Goal: Task Accomplishment & Management: Manage account settings

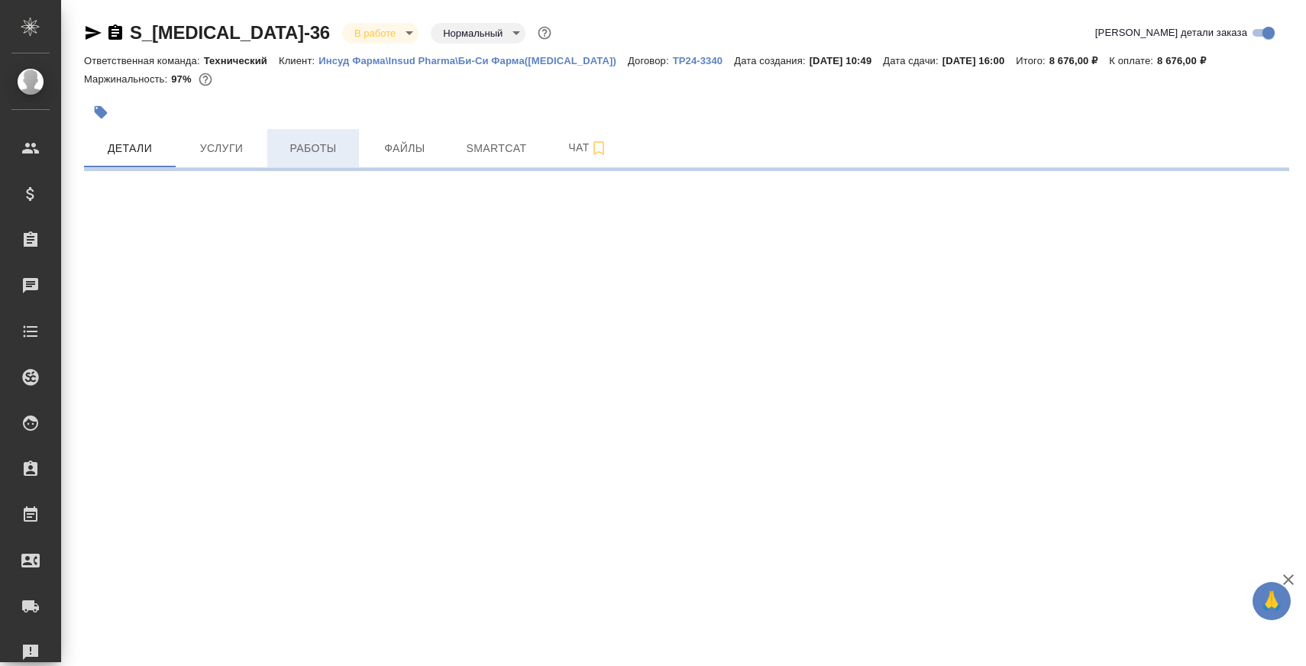
select select "RU"
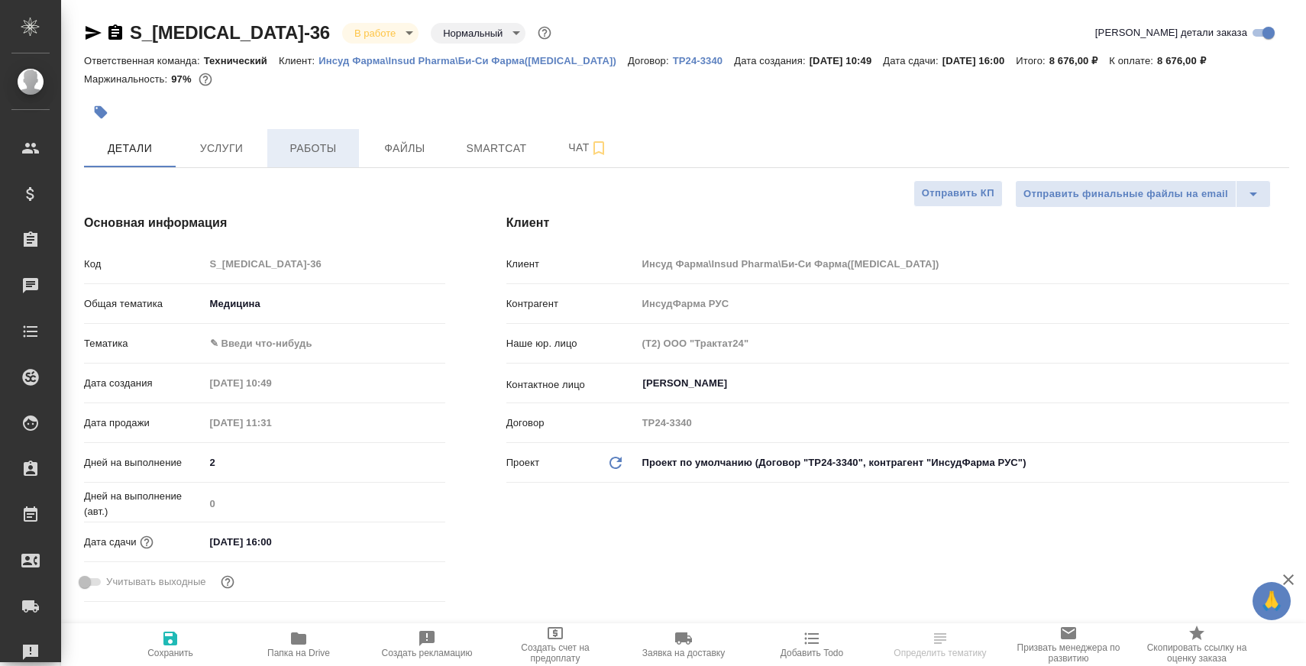
type textarea "x"
click at [318, 162] on button "Работы" at bounding box center [313, 148] width 92 height 38
type textarea "x"
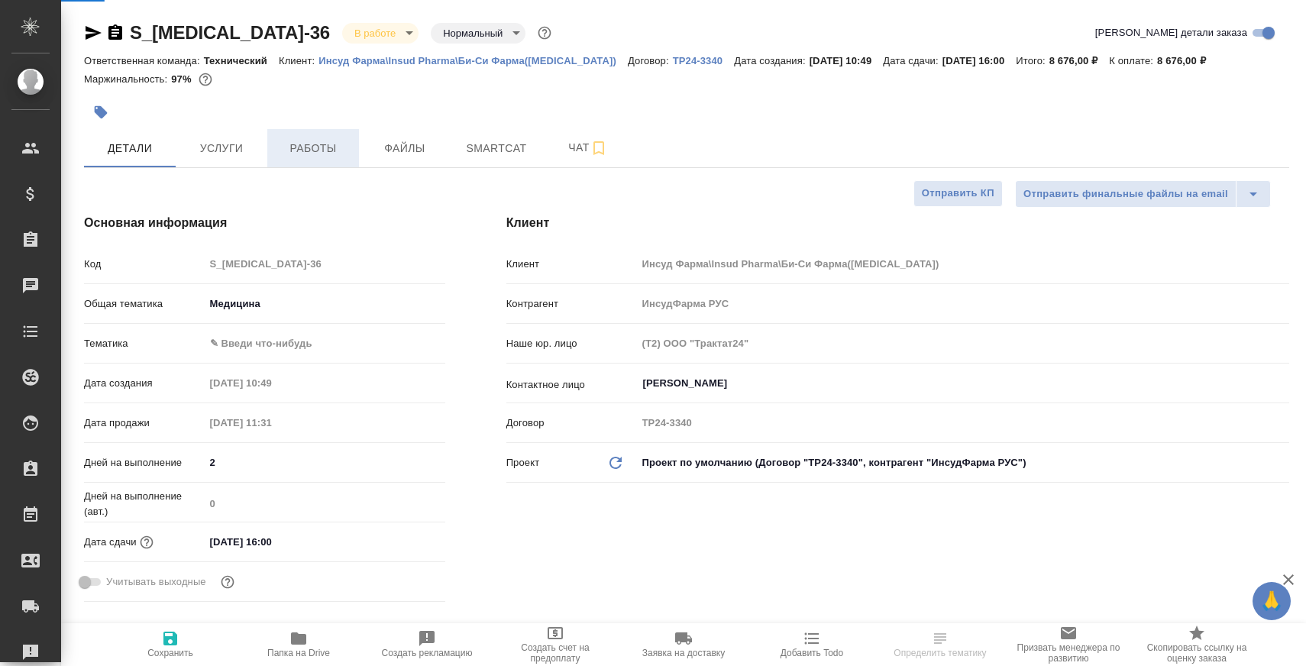
type textarea "x"
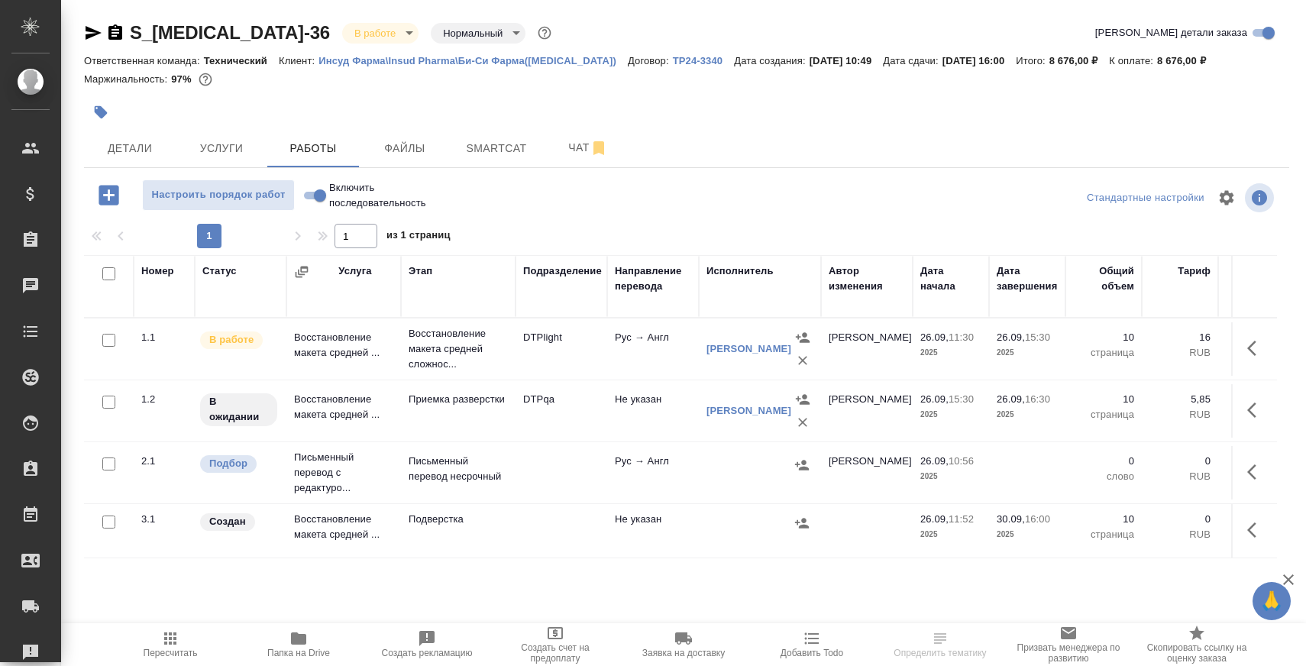
click at [422, 342] on p "Восстановление макета средней сложнос..." at bounding box center [458, 349] width 99 height 46
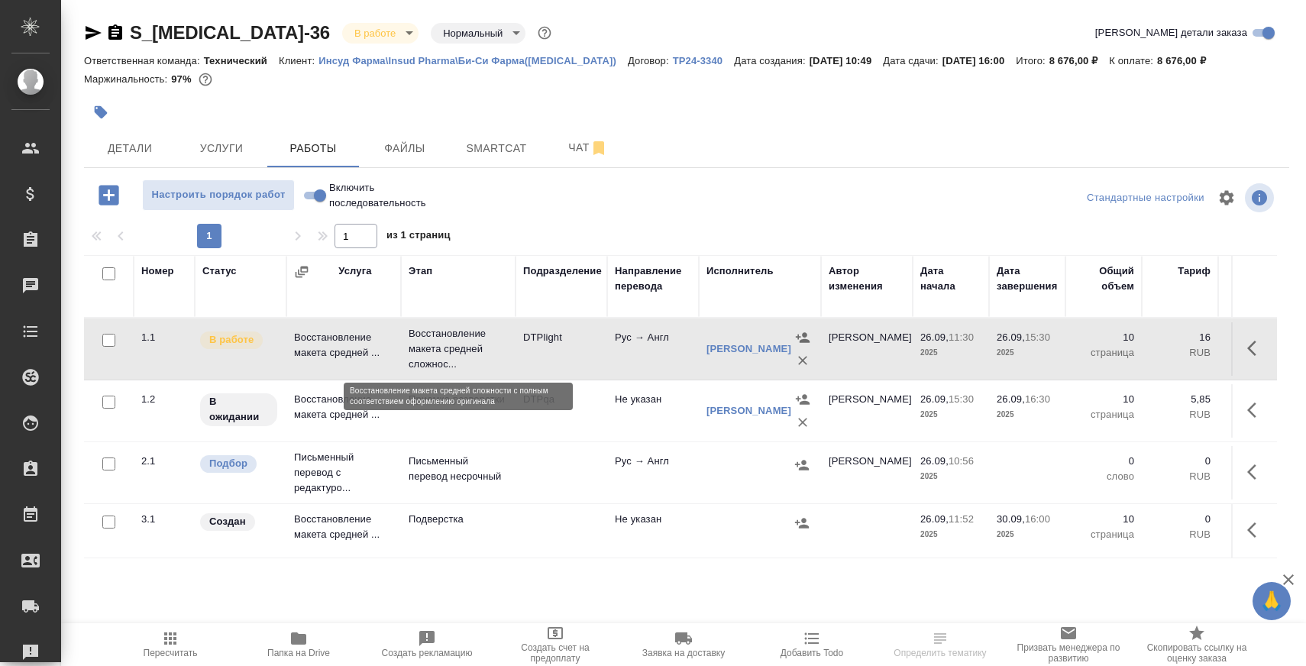
click at [422, 342] on p "Восстановление макета средней сложнос..." at bounding box center [458, 349] width 99 height 46
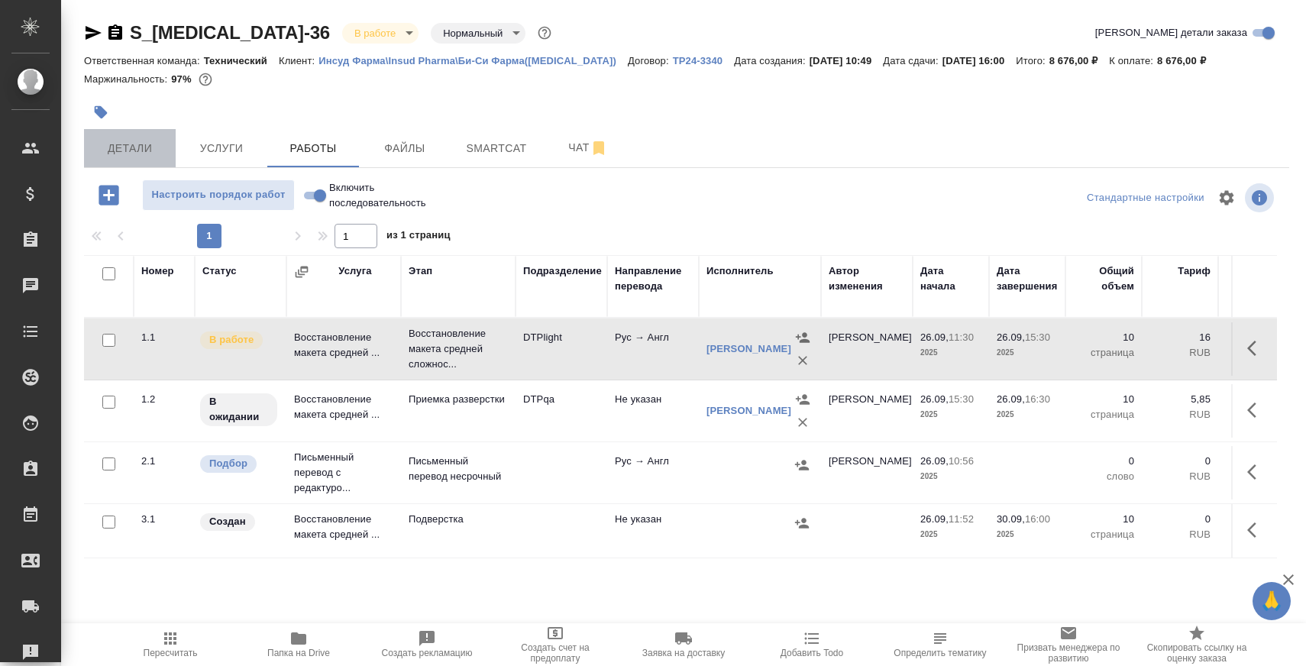
click at [141, 153] on span "Детали" at bounding box center [129, 148] width 73 height 19
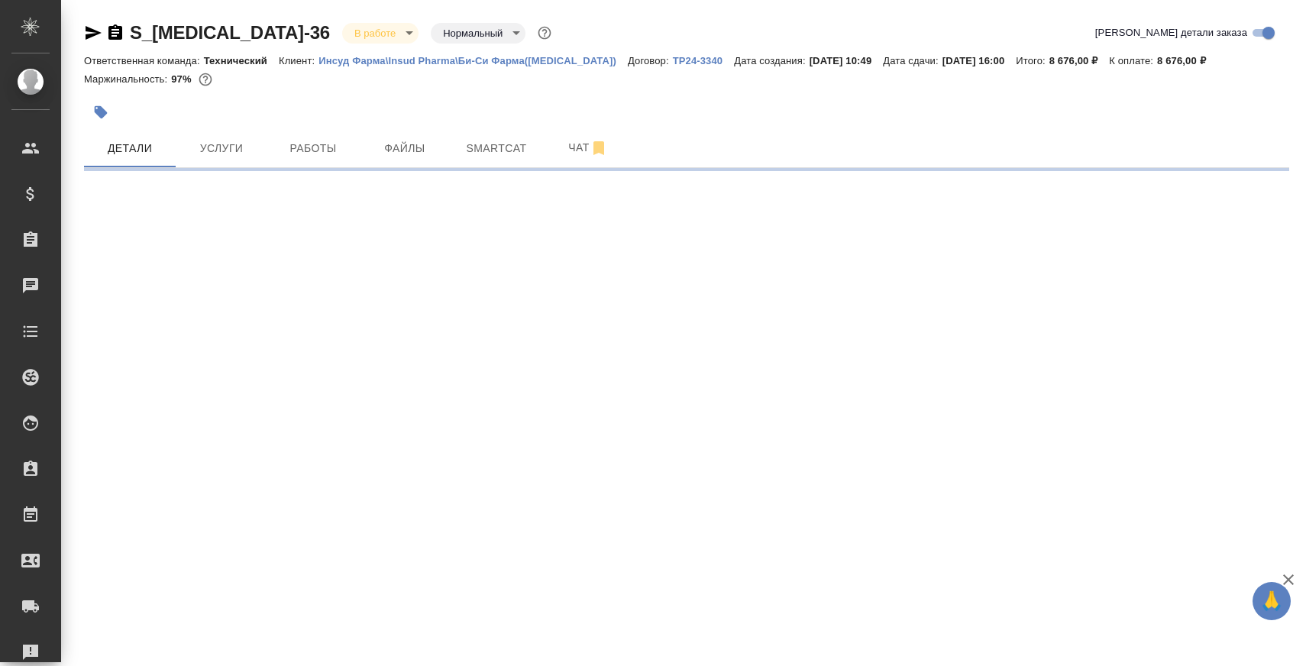
select select "RU"
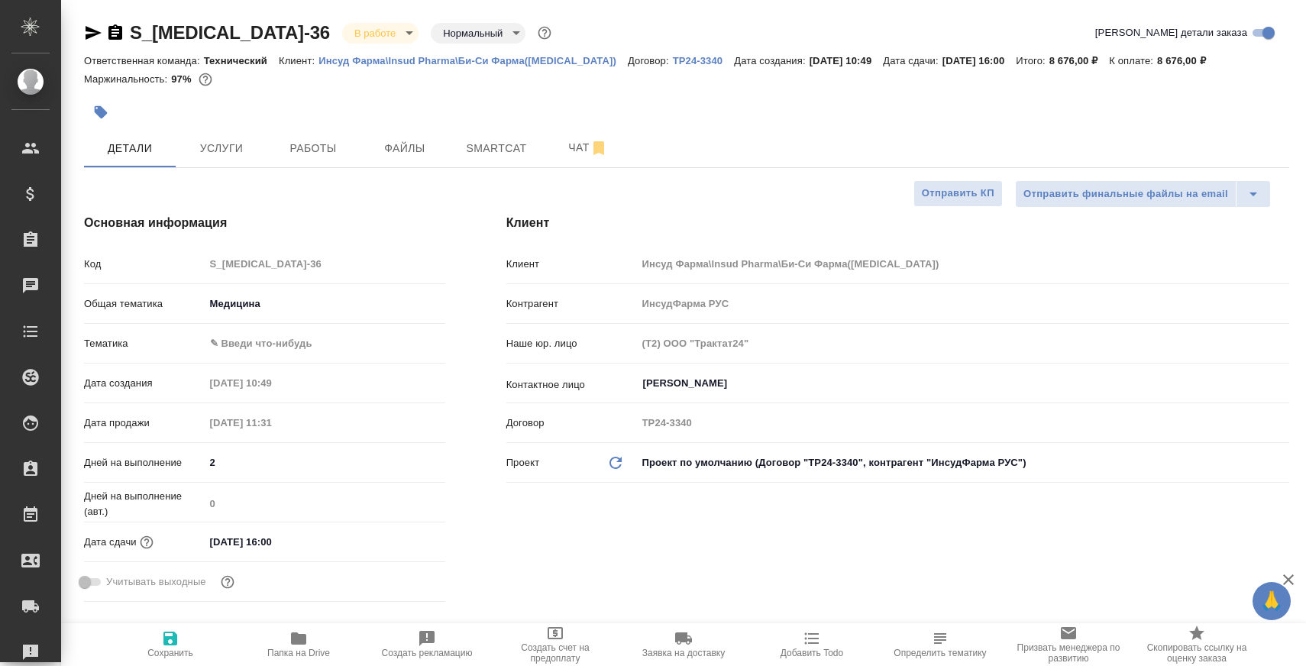
type textarea "x"
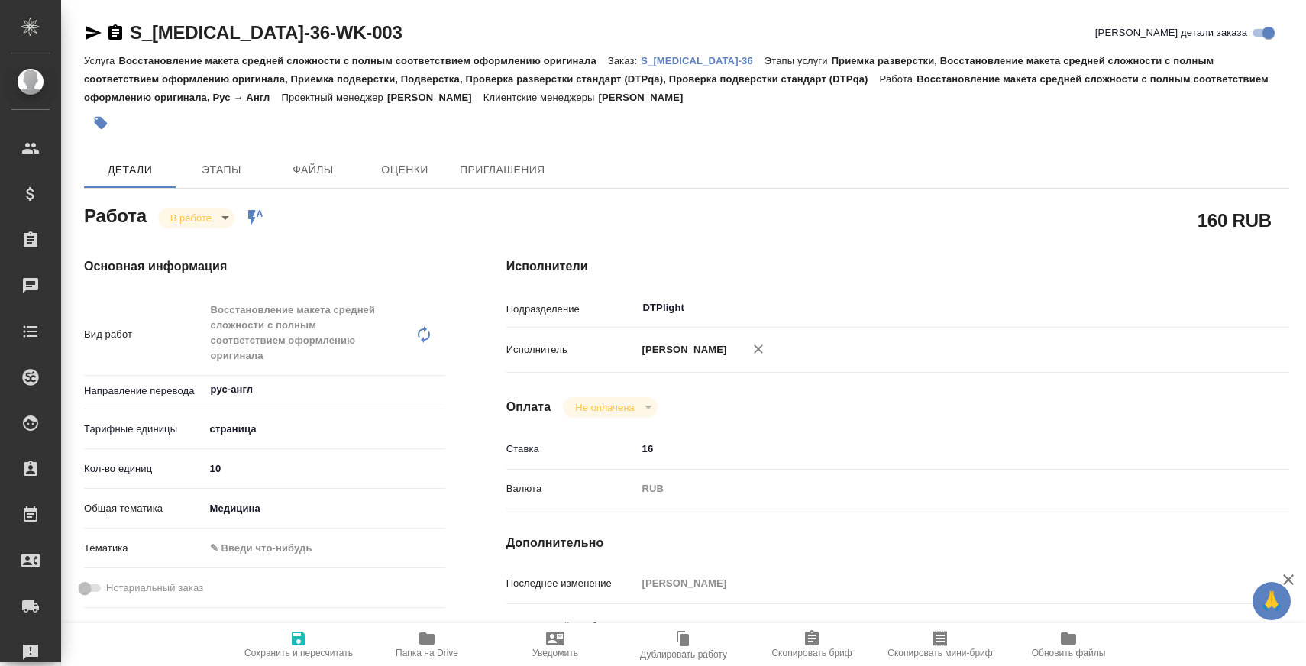
type textarea "x"
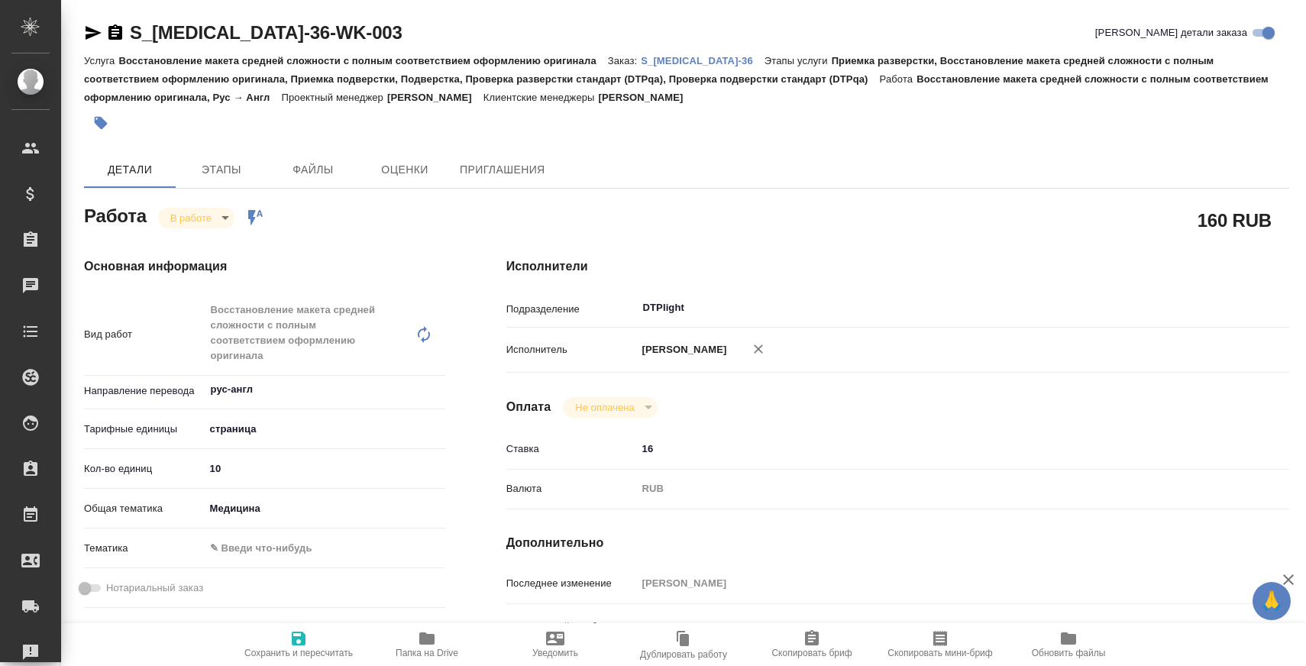
type textarea "x"
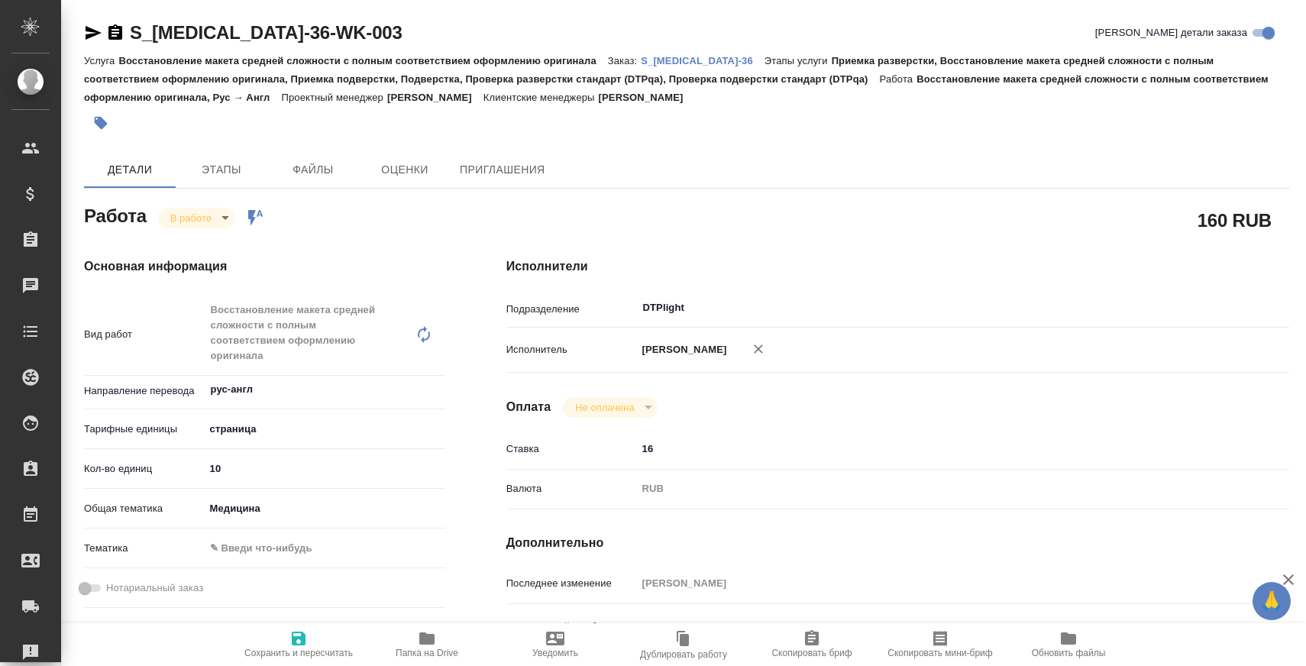
type textarea "x"
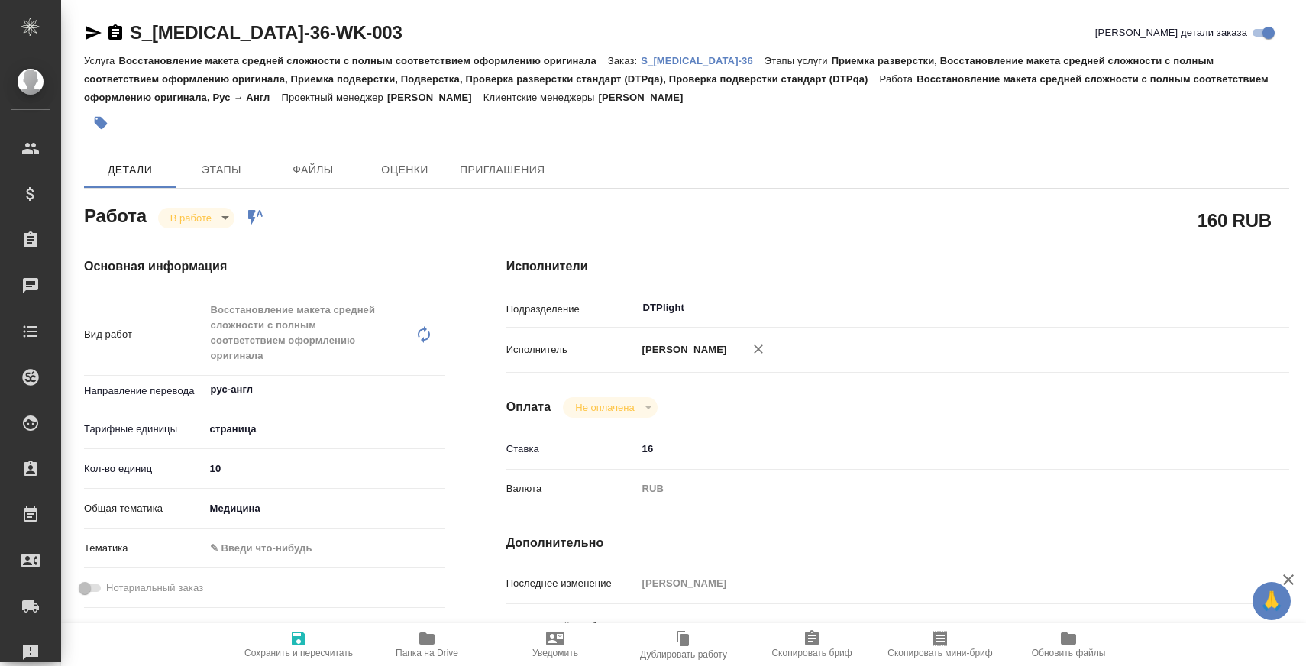
type textarea "x"
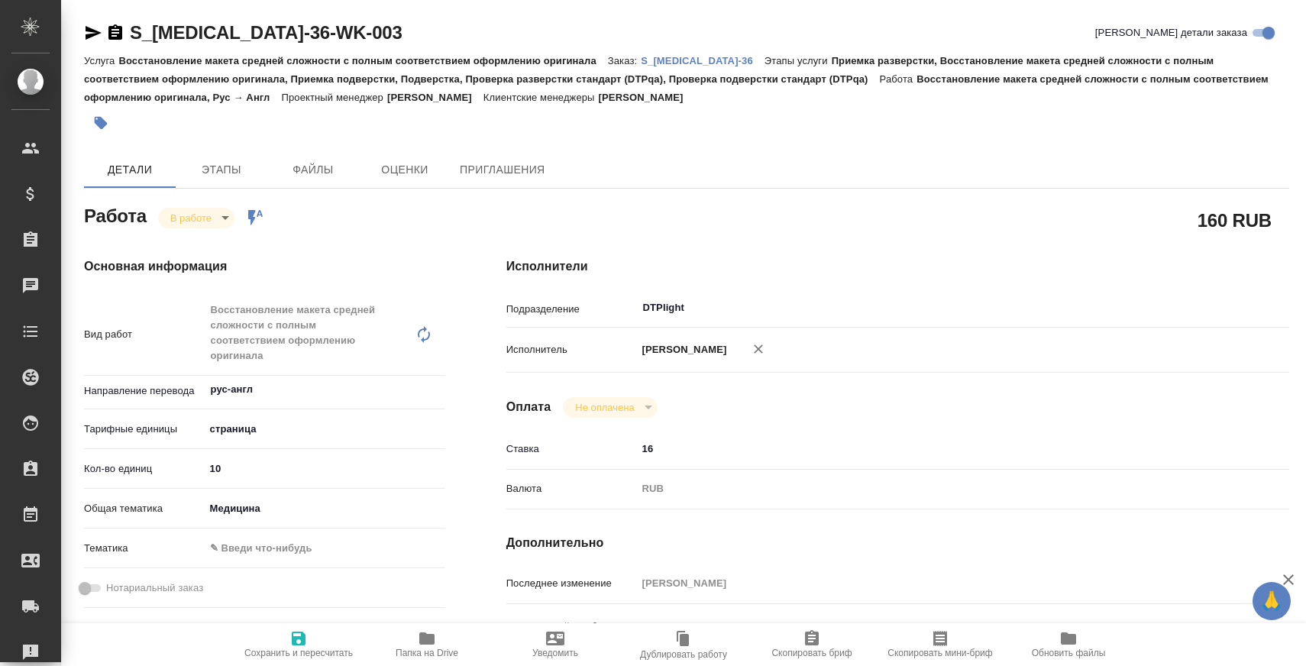
type textarea "x"
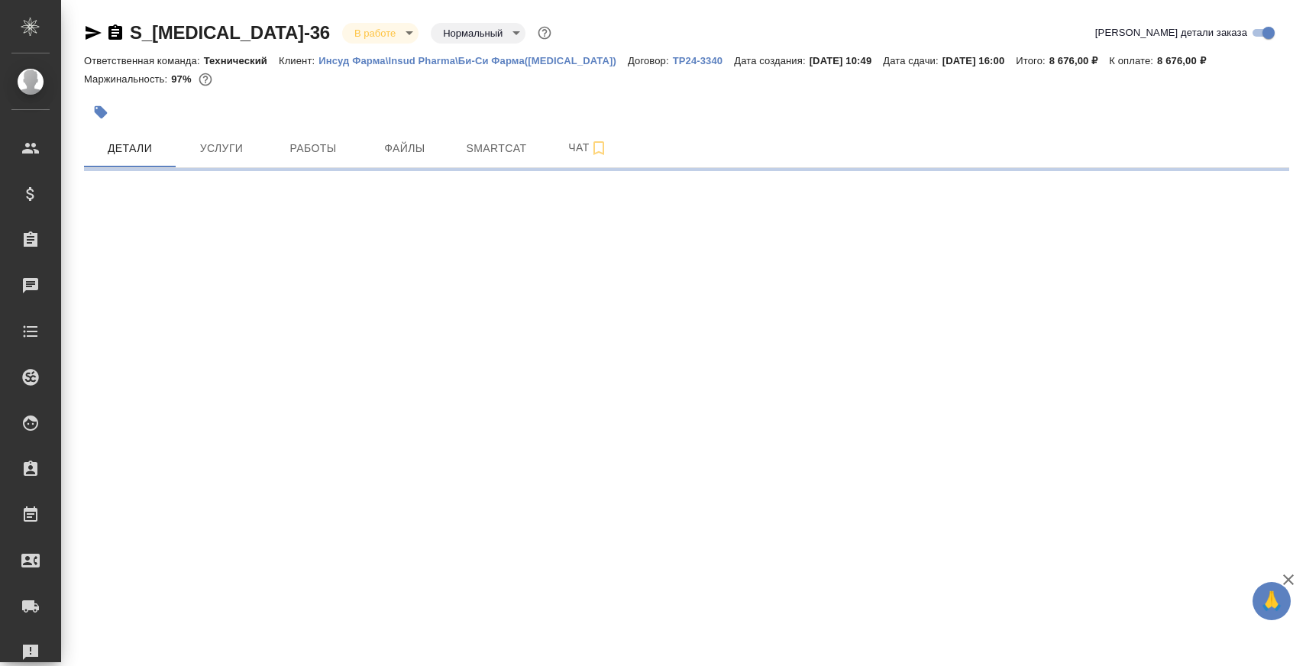
select select "RU"
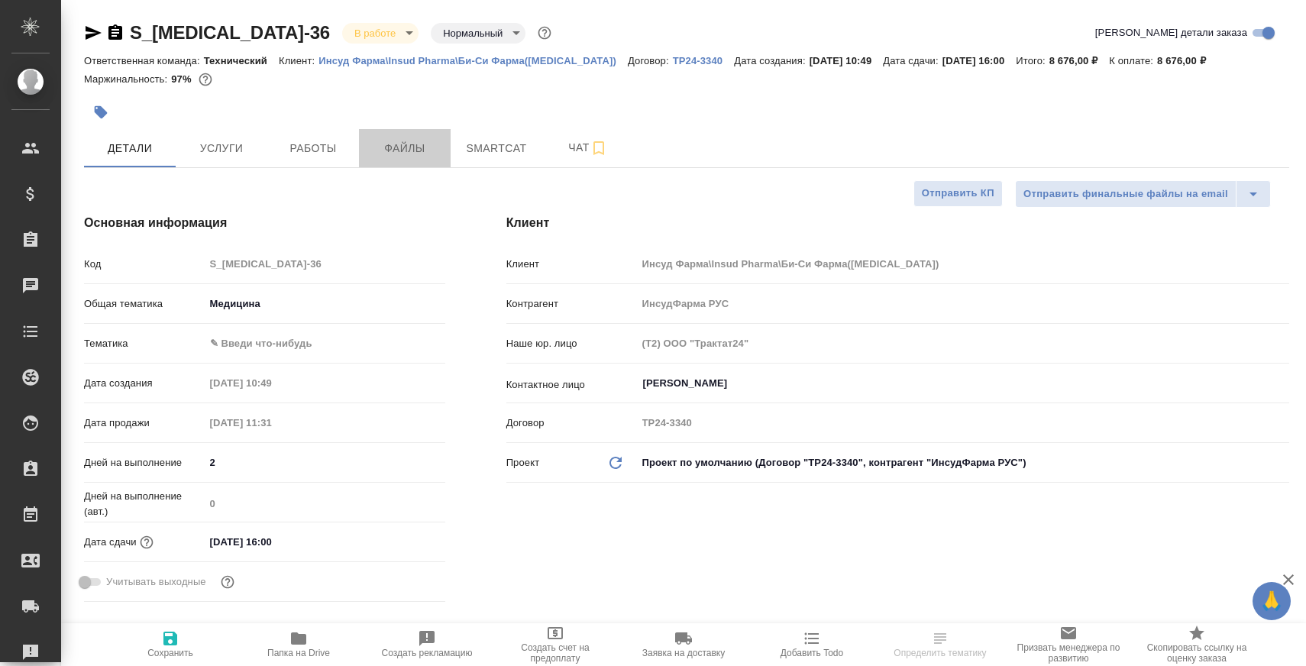
click at [409, 155] on span "Файлы" at bounding box center [404, 148] width 73 height 19
type textarea "x"
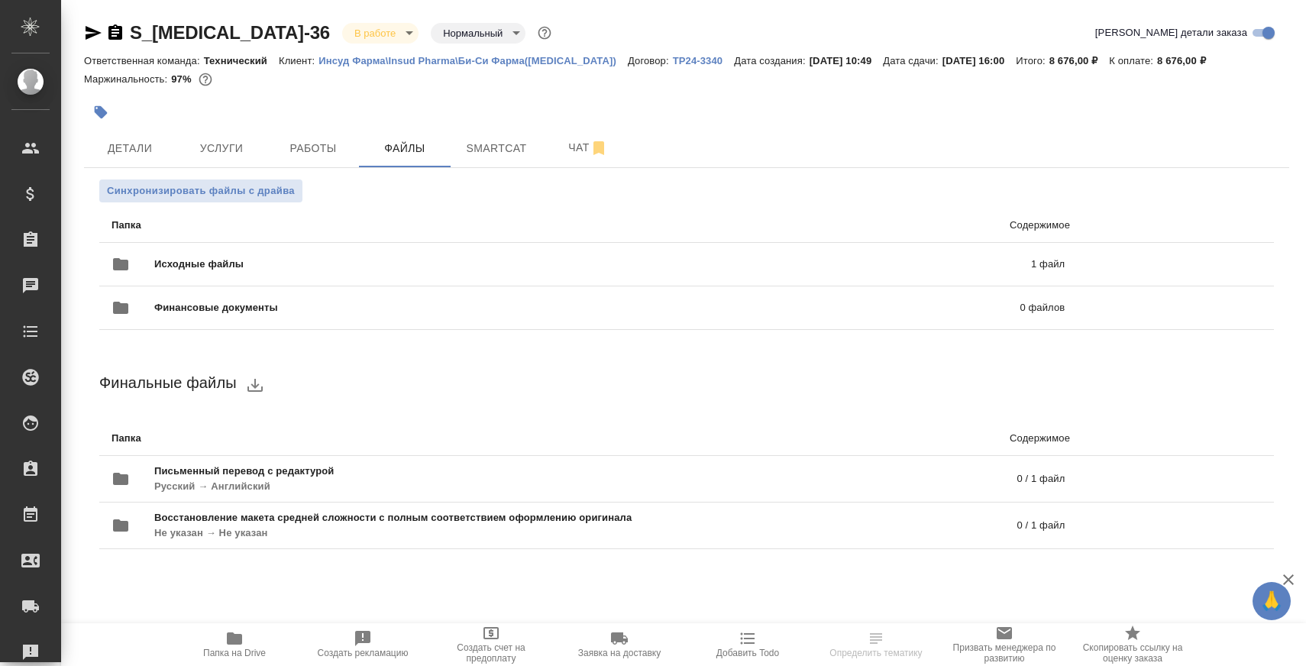
click at [301, 170] on div "Синхронизировать файлы с драйва Папка Содержимое Исходные файлы 1 файл Финансов…" at bounding box center [686, 382] width 1205 height 429
click at [312, 145] on span "Работы" at bounding box center [313, 148] width 73 height 19
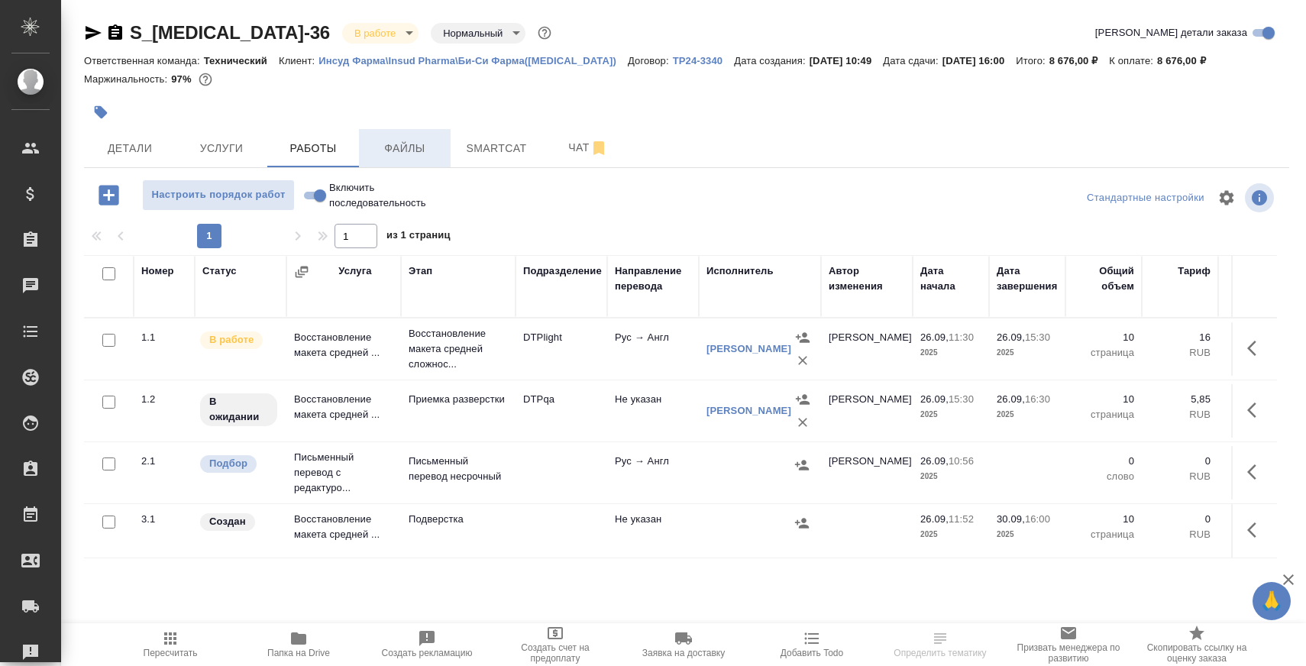
click at [416, 160] on button "Файлы" at bounding box center [405, 148] width 92 height 38
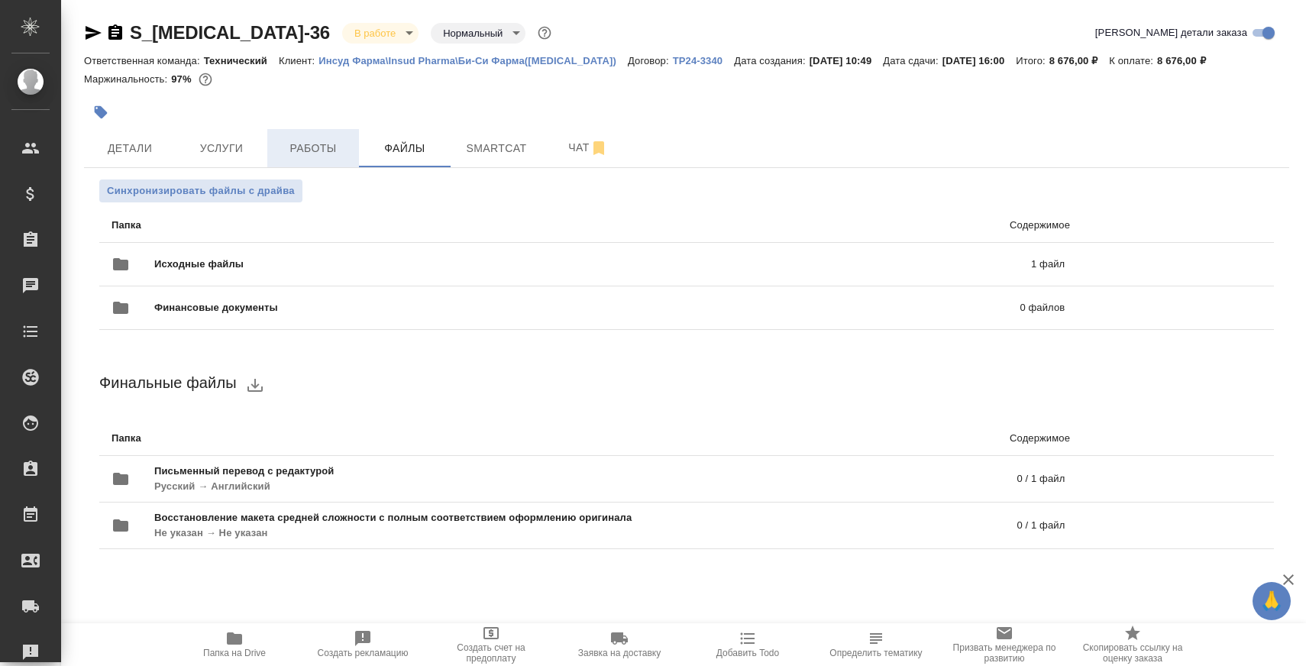
click at [307, 150] on span "Работы" at bounding box center [313, 148] width 73 height 19
